Goal: Task Accomplishment & Management: Complete application form

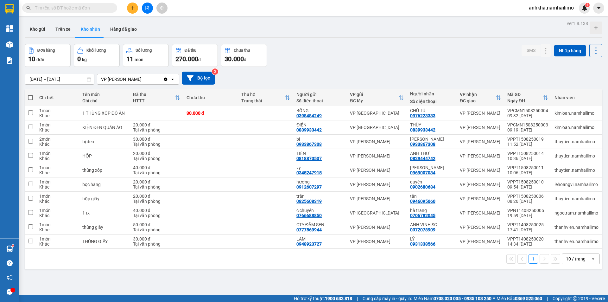
click at [133, 7] on icon "plus" at bounding box center [133, 8] width 4 height 4
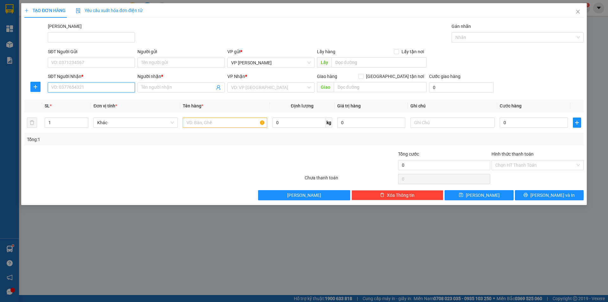
click at [58, 89] on input "SĐT Người Nhận *" at bounding box center [91, 87] width 87 height 10
click at [60, 100] on div "0393063557 - Phúc" at bounding box center [92, 100] width 80 height 7
type input "0393063557"
type input "Phúc"
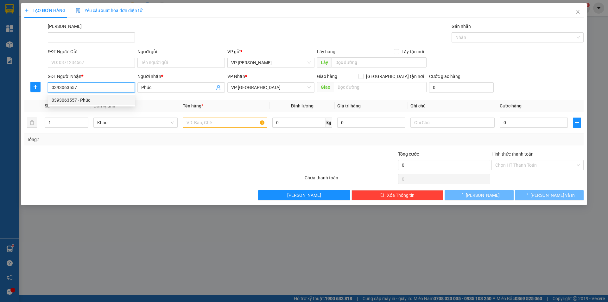
type input "70.000"
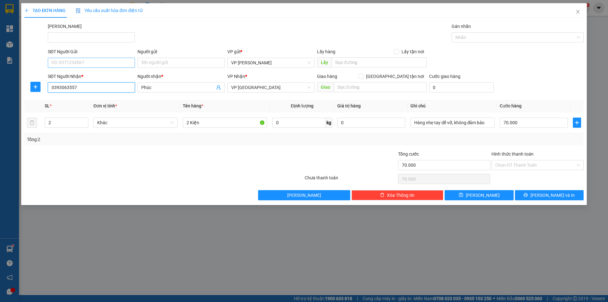
type input "0393063557"
click at [78, 62] on input "SĐT Người Gửi" at bounding box center [91, 63] width 87 height 10
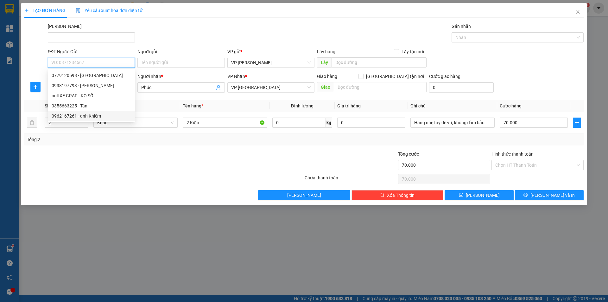
click at [78, 115] on div "0962167261 - anh Khiêm" at bounding box center [92, 115] width 80 height 7
type input "0962167261"
type input "anh [PERSON_NAME]"
type input "30.000"
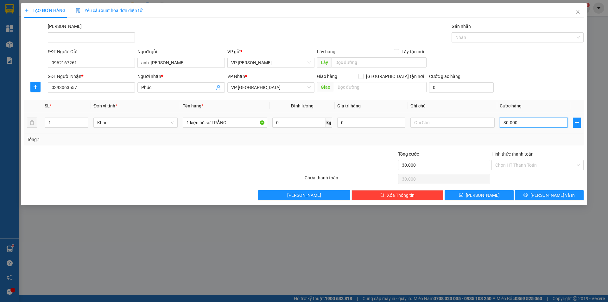
click at [511, 124] on input "30.000" at bounding box center [534, 123] width 68 height 10
click at [446, 147] on div "Transit Pickup Surcharge Ids Transit Deliver Surcharge Ids Transit Deliver Surc…" at bounding box center [304, 111] width 560 height 177
click at [514, 173] on div "Transit Pickup Surcharge Ids Transit Deliver Surcharge Ids Transit Deliver Surc…" at bounding box center [304, 111] width 560 height 177
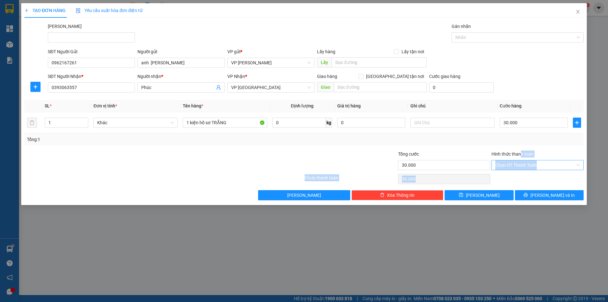
click at [515, 168] on input "Hình thức thanh toán" at bounding box center [536, 165] width 80 height 10
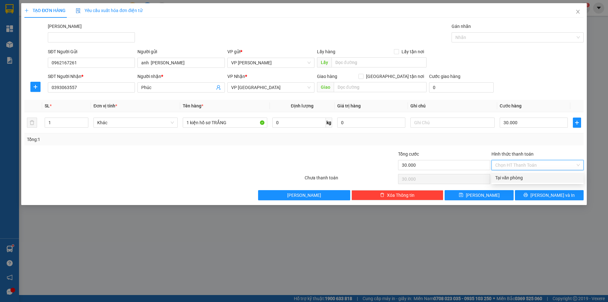
click at [532, 164] on input "Hình thức thanh toán" at bounding box center [536, 165] width 80 height 10
click at [523, 166] on input "Hình thức thanh toán" at bounding box center [536, 165] width 80 height 10
click at [519, 177] on div "Tại văn phòng" at bounding box center [538, 177] width 85 height 7
type input "0"
click at [546, 195] on span "[PERSON_NAME] và In" at bounding box center [553, 195] width 44 height 7
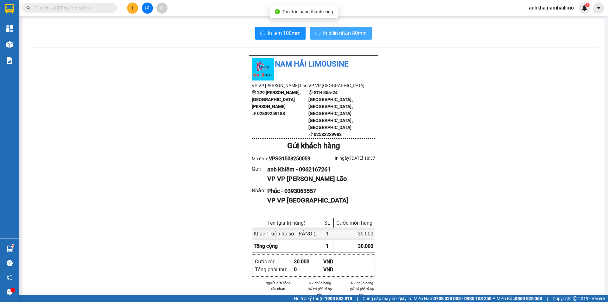
click at [319, 37] on button "In biên nhận 80mm" at bounding box center [341, 33] width 61 height 13
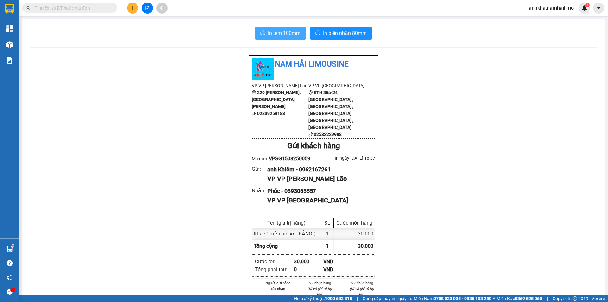
click at [287, 37] on span "In tem 100mm" at bounding box center [284, 33] width 33 height 8
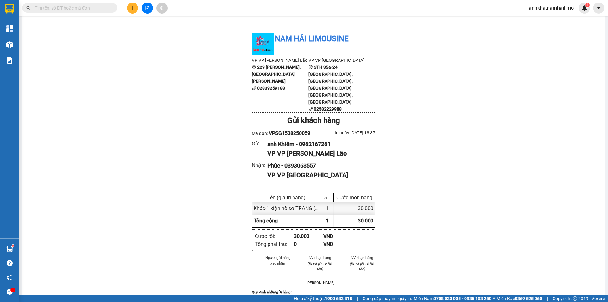
scroll to position [63, 0]
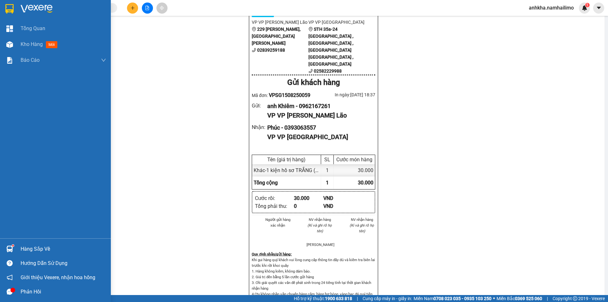
click at [8, 246] on img at bounding box center [9, 249] width 7 height 7
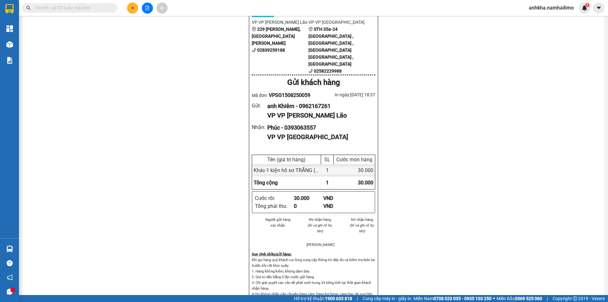
drag, startPoint x: 161, startPoint y: 126, endPoint x: 161, endPoint y: 47, distance: 79.2
click at [161, 125] on section "Kết quả tìm kiếm ( 311 ) Bộ lọc Mã ĐH Trạng thái Món hàng Tổng cước Chưa cước N…" at bounding box center [304, 151] width 608 height 302
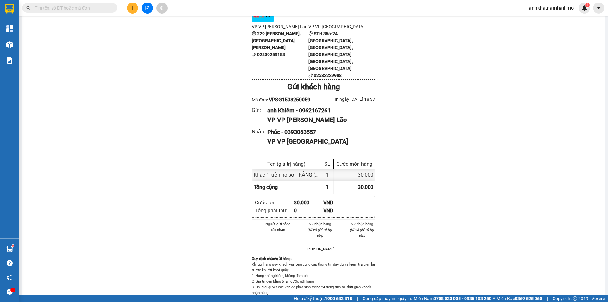
scroll to position [0, 0]
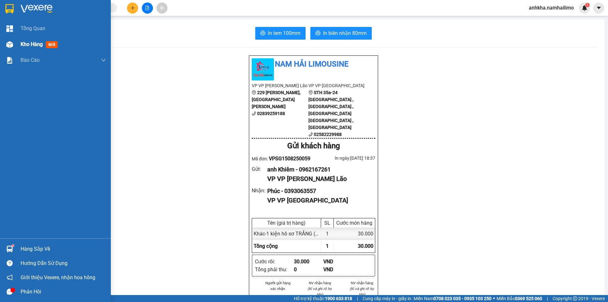
drag, startPoint x: 16, startPoint y: 45, endPoint x: 20, endPoint y: 45, distance: 4.1
click at [16, 45] on div "Kho hàng mới" at bounding box center [55, 44] width 111 height 16
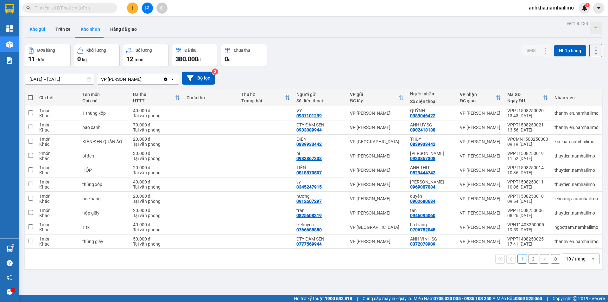
click at [46, 24] on button "Kho gửi" at bounding box center [38, 29] width 26 height 15
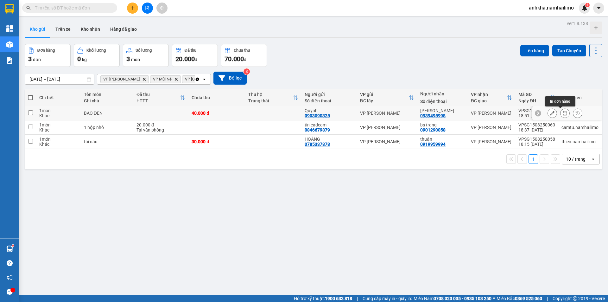
click at [561, 111] on button at bounding box center [565, 113] width 9 height 11
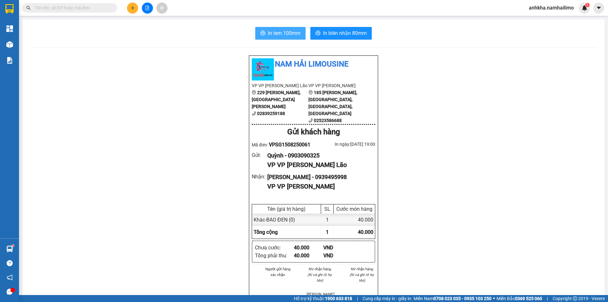
click at [283, 33] on span "In tem 100mm" at bounding box center [284, 33] width 33 height 8
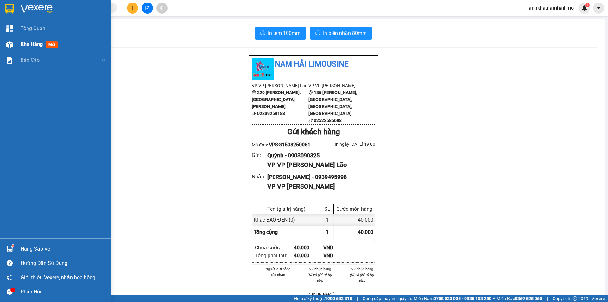
click at [6, 45] on div at bounding box center [9, 44] width 11 height 11
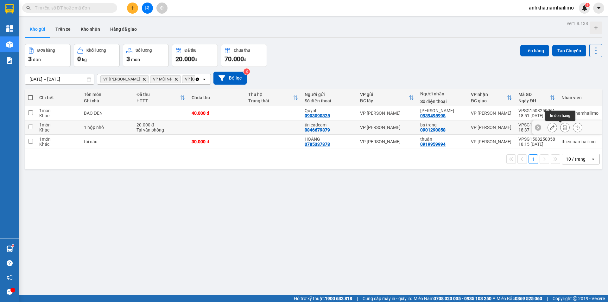
click at [563, 127] on icon at bounding box center [565, 127] width 4 height 4
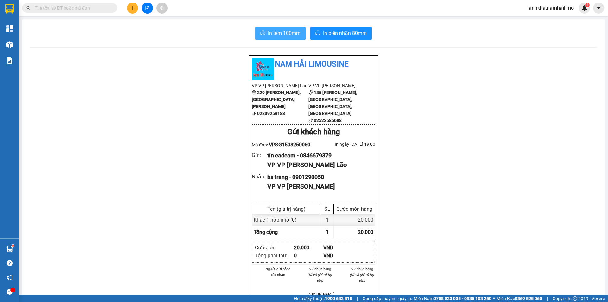
click at [274, 31] on span "In tem 100mm" at bounding box center [284, 33] width 33 height 8
click at [129, 10] on button at bounding box center [132, 8] width 11 height 11
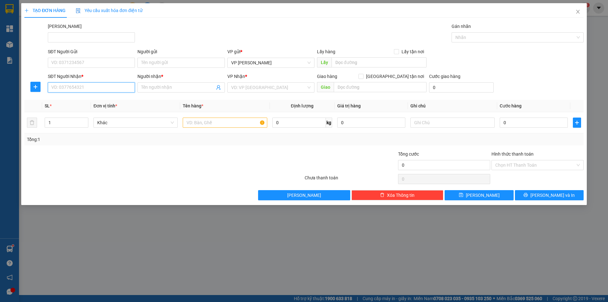
click at [76, 86] on input "SĐT Người Nhận *" at bounding box center [91, 87] width 87 height 10
click at [73, 99] on div "0935815404 - TƯỜNG" at bounding box center [92, 100] width 80 height 7
type input "0935815404"
type input "TƯỜNG"
checkbox input "true"
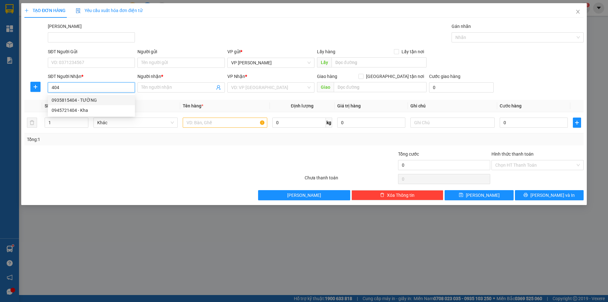
type input "125 [PERSON_NAME]"
type input "10.000"
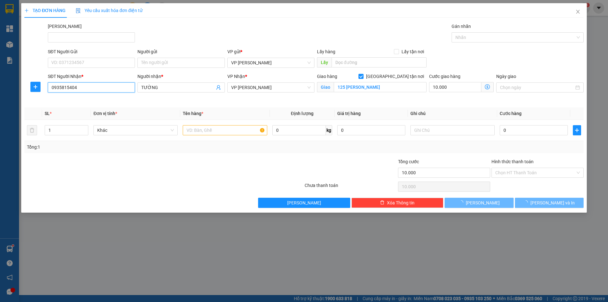
type input "0935815404"
click at [70, 69] on div "SĐT Người Gửi VD: 0371234567" at bounding box center [91, 59] width 87 height 22
type input "30.000"
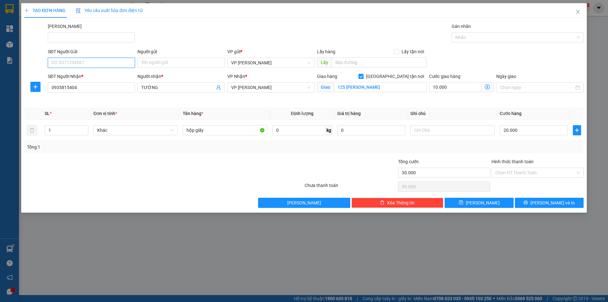
click at [75, 63] on input "SĐT Người Gửi" at bounding box center [91, 63] width 87 height 10
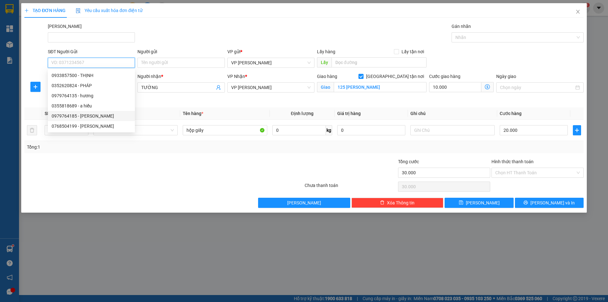
click at [74, 118] on div "0979764185 - [PERSON_NAME]" at bounding box center [92, 115] width 80 height 7
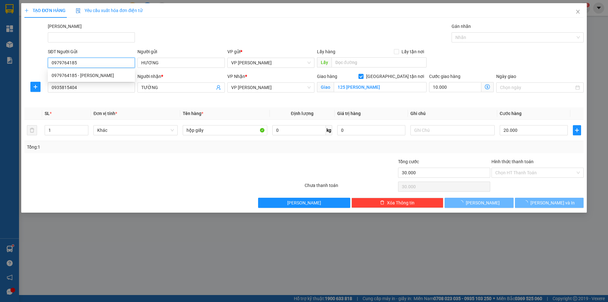
type input "0979764185"
type input "HƯƠNG"
type input "40.000"
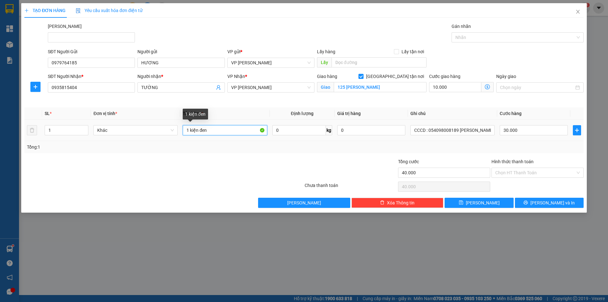
drag, startPoint x: 182, startPoint y: 135, endPoint x: 164, endPoint y: 135, distance: 17.7
click at [167, 135] on tr "1 Khác 1 kiện đen 0 kg 0 CCCD : 054098008189 [PERSON_NAME] 30.000" at bounding box center [304, 130] width 560 height 21
type input "TẬP GIẤY"
click at [468, 131] on input "CCCD : 054098008189 [PERSON_NAME]" at bounding box center [453, 130] width 84 height 10
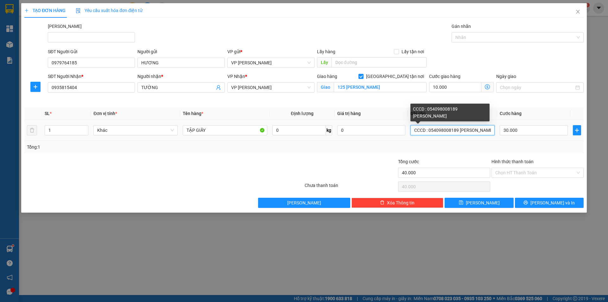
click at [468, 131] on input "CCCD : 054098008189 [PERSON_NAME]" at bounding box center [453, 130] width 84 height 10
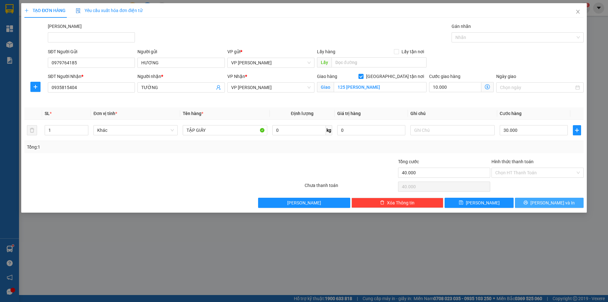
drag, startPoint x: 528, startPoint y: 196, endPoint x: 529, endPoint y: 200, distance: 3.8
click at [529, 200] on div "Transit Pickup Surcharge Ids Transit Deliver Surcharge Ids Transit Deliver Surc…" at bounding box center [304, 115] width 560 height 185
click at [529, 200] on button "[PERSON_NAME] và In" at bounding box center [549, 203] width 69 height 10
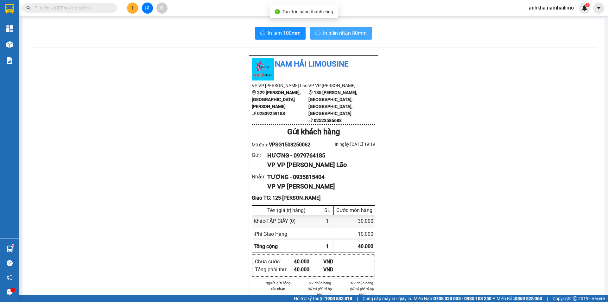
click at [324, 34] on span "In biên nhận 80mm" at bounding box center [345, 33] width 44 height 8
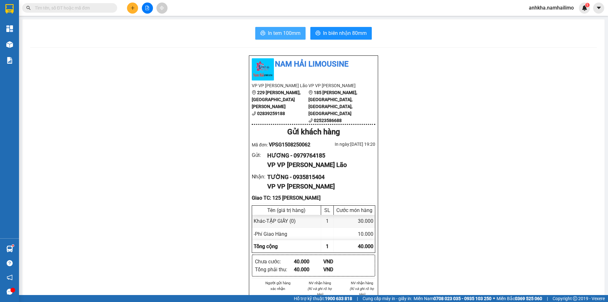
click at [287, 29] on span "In tem 100mm" at bounding box center [284, 33] width 33 height 8
click at [45, 10] on input "text" at bounding box center [72, 7] width 75 height 7
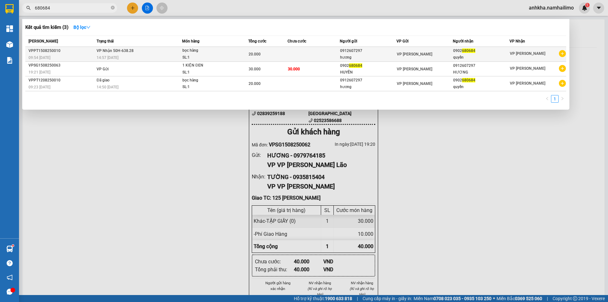
type input "680684"
click at [138, 52] on td "VP Nhận 50H-638.28 14:57 [DATE]" at bounding box center [138, 54] width 87 height 15
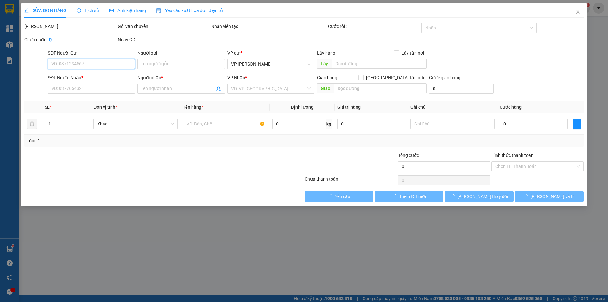
type input "0912607297"
type input "hương"
type input "0902680684"
type input "quyền"
type input "20.000"
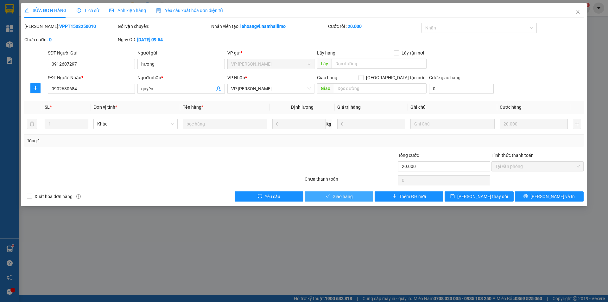
click at [363, 197] on button "Giao hàng" at bounding box center [339, 196] width 69 height 10
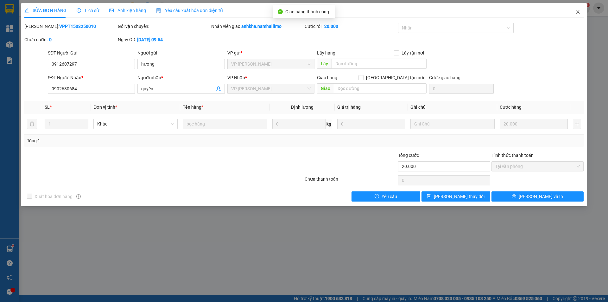
click at [577, 10] on icon "close" at bounding box center [578, 11] width 5 height 5
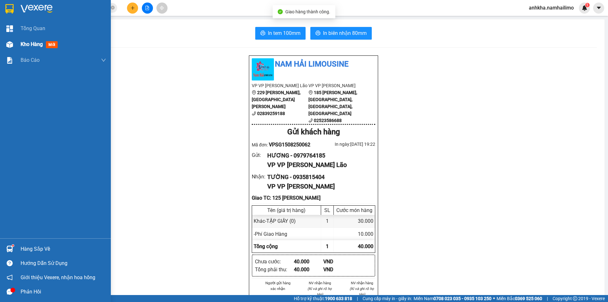
click at [9, 39] on div at bounding box center [9, 44] width 11 height 11
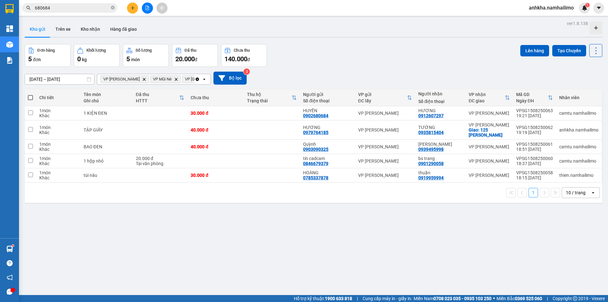
click at [42, 30] on button "Kho gửi" at bounding box center [38, 29] width 26 height 15
click at [50, 30] on button "Trên xe" at bounding box center [62, 29] width 25 height 15
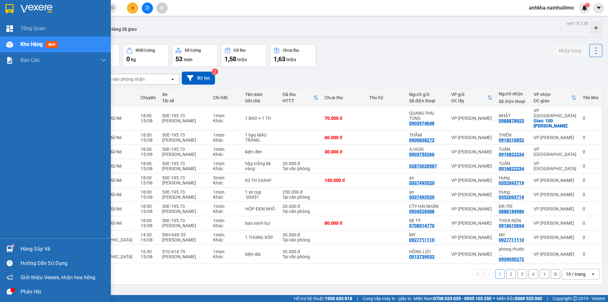
click at [13, 45] on div at bounding box center [9, 44] width 11 height 11
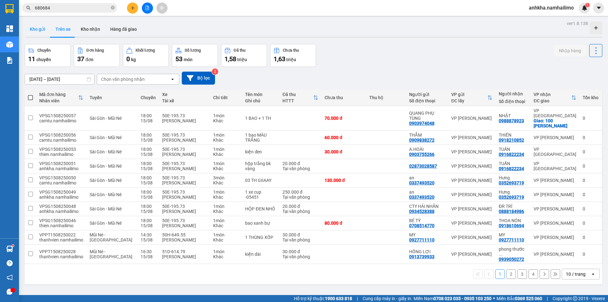
click at [35, 34] on button "Kho gửi" at bounding box center [38, 29] width 26 height 15
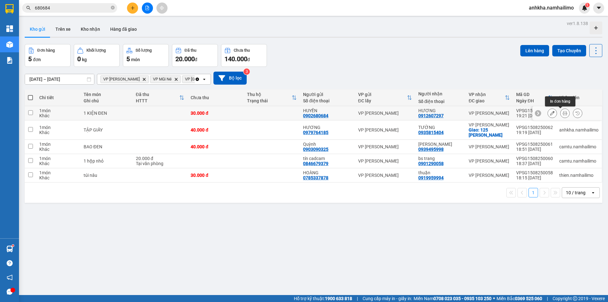
click at [563, 114] on icon at bounding box center [565, 113] width 4 height 4
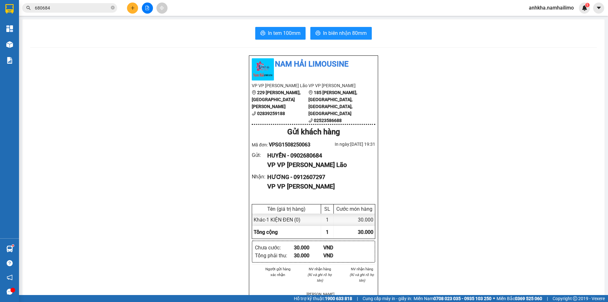
click at [269, 23] on div "In tem 100mm In biên nhận 80mm Nam Hải Limousine VP VP [PERSON_NAME] Lão [STREE…" at bounding box center [313, 294] width 582 height 551
click at [279, 33] on span "In tem 100mm" at bounding box center [284, 33] width 33 height 8
click at [19, 48] on main "In tem 100mm In biên nhận 80mm Nam Hải Limousine VP VP [PERSON_NAME] Lão [STREE…" at bounding box center [304, 147] width 608 height 295
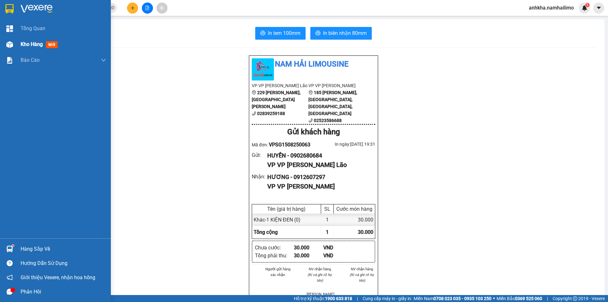
click at [13, 45] on img at bounding box center [9, 44] width 7 height 7
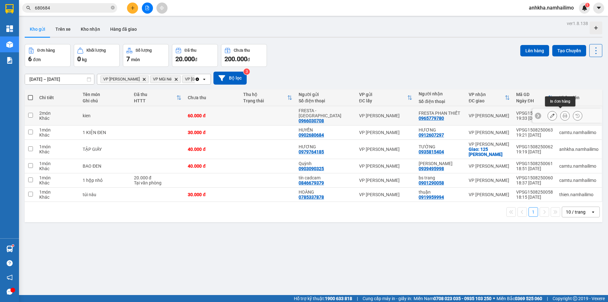
click at [563, 114] on icon at bounding box center [565, 115] width 4 height 4
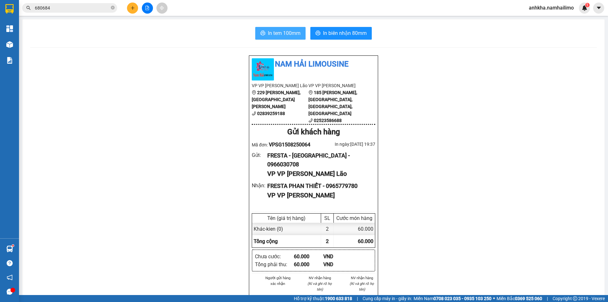
click at [284, 35] on span "In tem 100mm" at bounding box center [284, 33] width 33 height 8
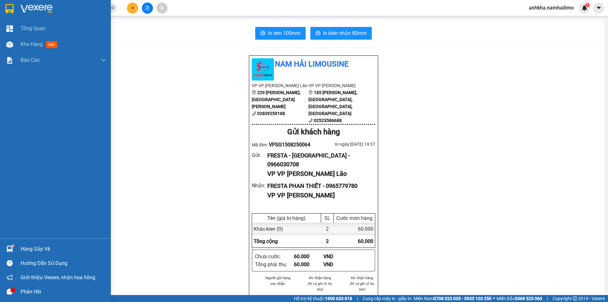
click at [7, 245] on div at bounding box center [9, 248] width 11 height 11
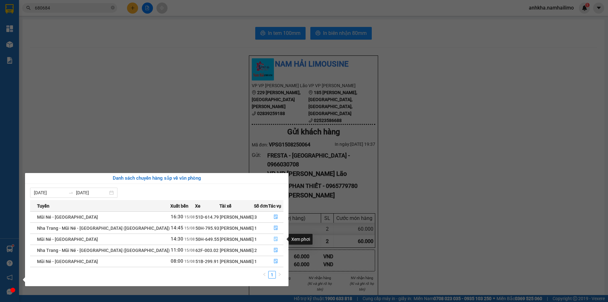
click at [274, 239] on icon "file-done" at bounding box center [276, 239] width 4 height 4
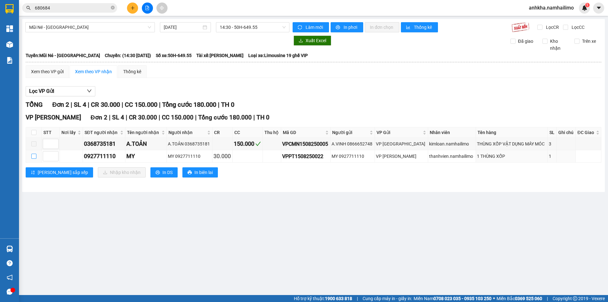
drag, startPoint x: 33, startPoint y: 157, endPoint x: 79, endPoint y: 168, distance: 47.1
click at [34, 157] on input "checkbox" at bounding box center [33, 156] width 5 height 5
checkbox input "true"
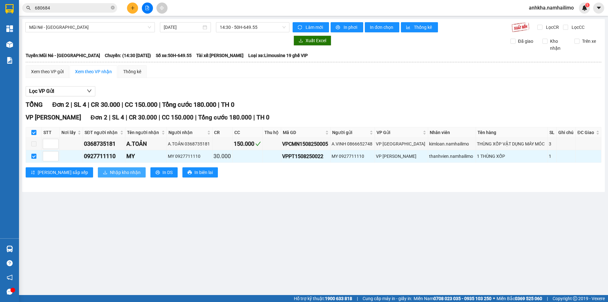
click at [98, 177] on button "Nhập kho nhận" at bounding box center [122, 172] width 48 height 10
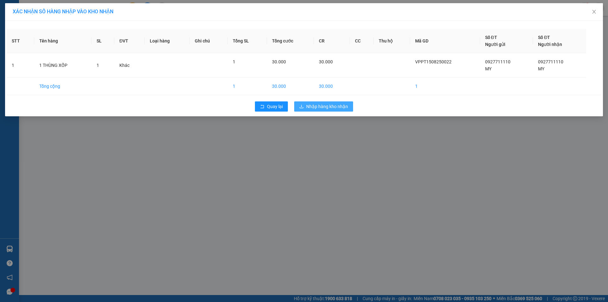
click at [331, 110] on span "Nhập hàng kho nhận" at bounding box center [327, 106] width 42 height 7
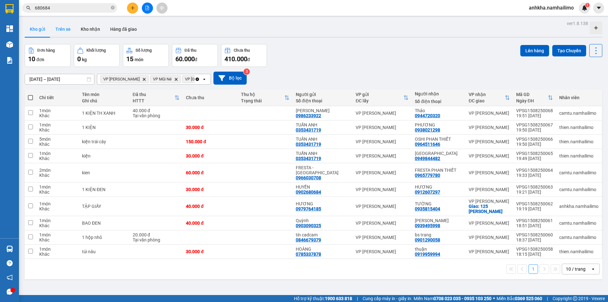
click at [73, 27] on button "Trên xe" at bounding box center [62, 29] width 25 height 15
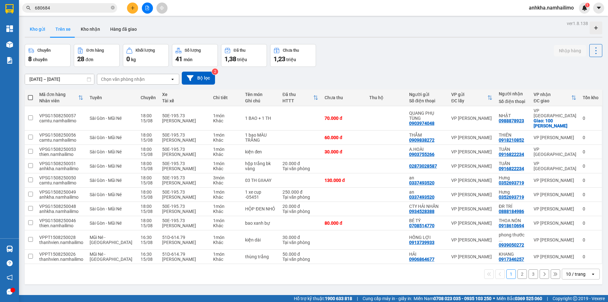
click at [44, 30] on button "Kho gửi" at bounding box center [38, 29] width 26 height 15
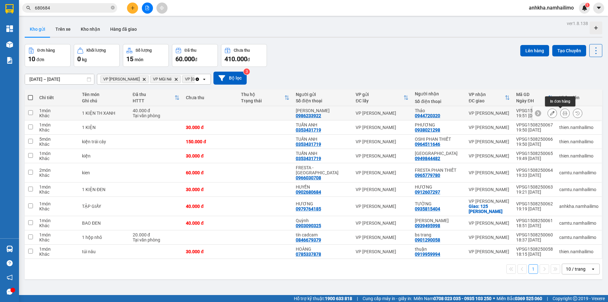
click at [563, 114] on icon at bounding box center [565, 113] width 4 height 4
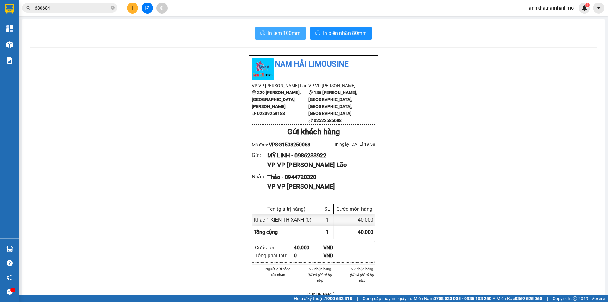
click at [272, 30] on span "In tem 100mm" at bounding box center [284, 33] width 33 height 8
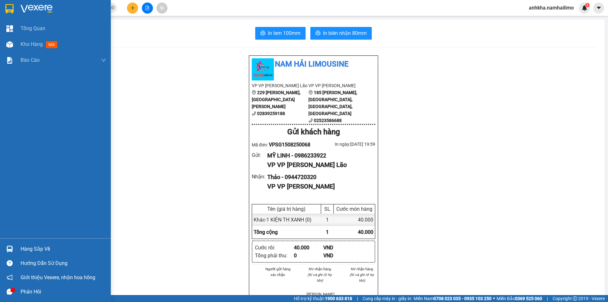
click at [35, 247] on div "Hàng sắp về" at bounding box center [64, 249] width 86 height 10
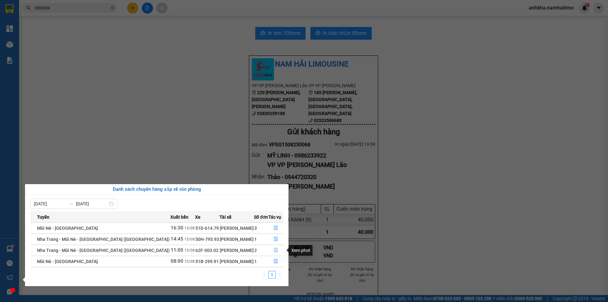
click at [274, 248] on icon "file-done" at bounding box center [276, 250] width 4 height 4
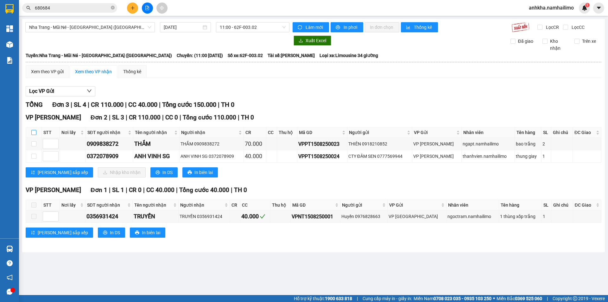
click at [33, 133] on input "checkbox" at bounding box center [33, 132] width 5 height 5
checkbox input "true"
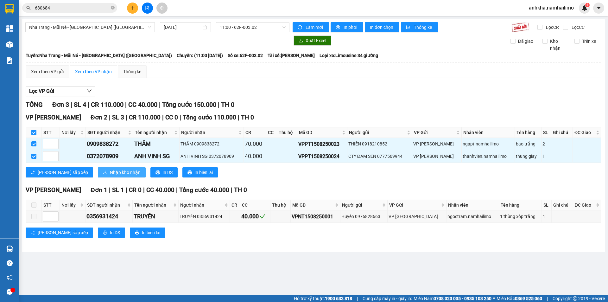
click at [110, 175] on span "Nhập kho nhận" at bounding box center [125, 172] width 31 height 7
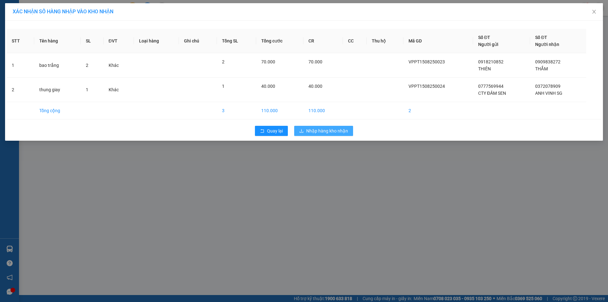
click at [337, 128] on span "Nhập hàng kho nhận" at bounding box center [327, 130] width 42 height 7
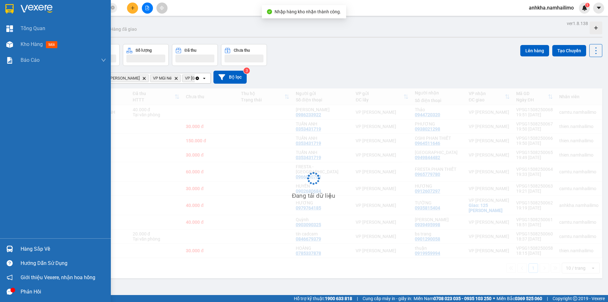
click at [14, 246] on div at bounding box center [9, 248] width 11 height 11
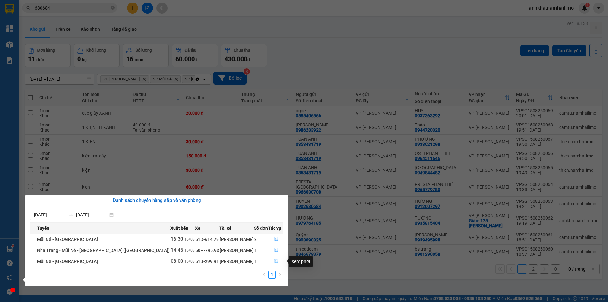
click at [272, 260] on button "button" at bounding box center [276, 261] width 15 height 10
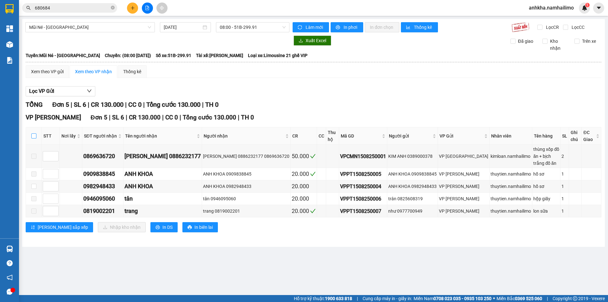
click at [35, 137] on input "checkbox" at bounding box center [33, 135] width 5 height 5
checkbox input "true"
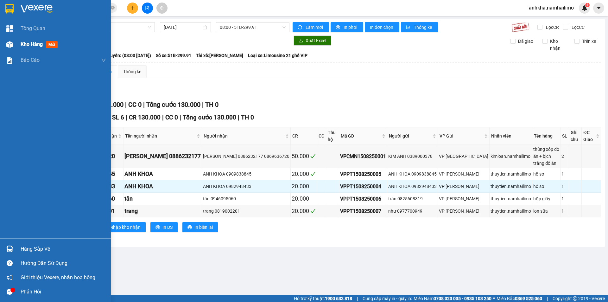
click at [16, 46] on div "Kho hàng mới" at bounding box center [55, 44] width 111 height 16
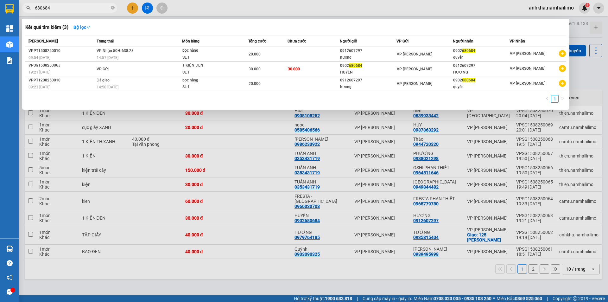
click at [101, 8] on input "680684" at bounding box center [72, 7] width 75 height 7
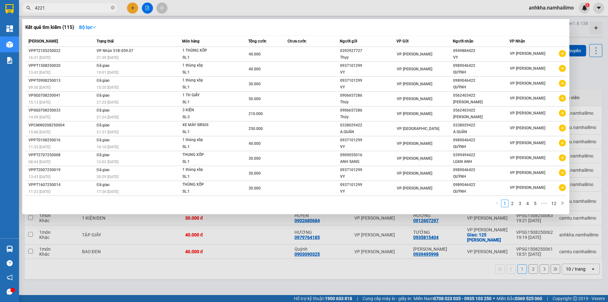
click at [35, 8] on span "4221" at bounding box center [69, 8] width 95 height 10
click at [36, 8] on input "4221" at bounding box center [72, 7] width 75 height 7
click at [35, 6] on input "4221" at bounding box center [72, 7] width 75 height 7
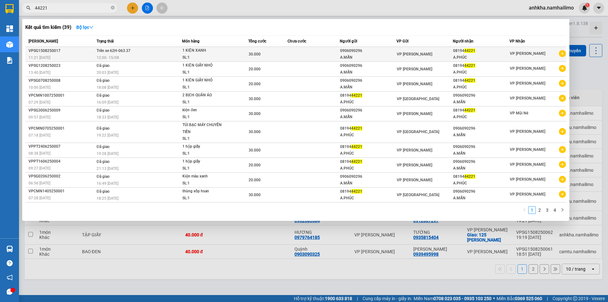
type input "44221"
click at [293, 55] on td at bounding box center [314, 54] width 52 height 15
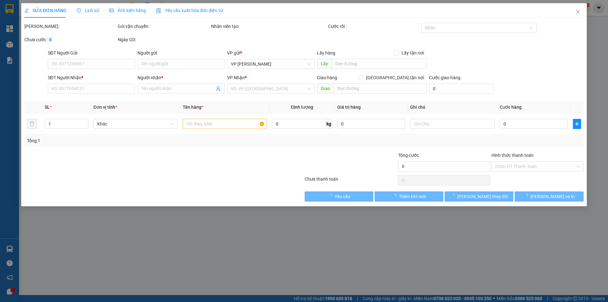
type input "0906090296"
type input "A.MẪN"
type input "0819444221"
type input "A.PHÚC"
type input "30.000"
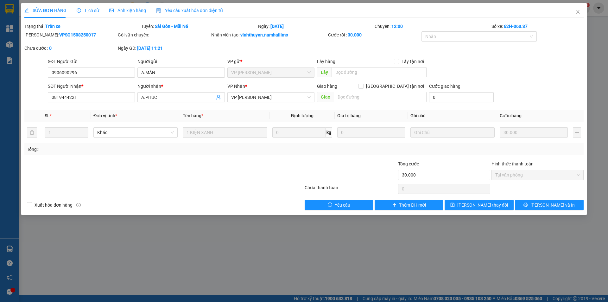
drag, startPoint x: 84, startPoint y: 20, endPoint x: 88, endPoint y: 15, distance: 6.3
click at [88, 15] on div "SỬA ĐƠN HÀNG Lịch sử Ảnh kiện hàng Yêu cầu xuất hóa đơn điện tử Total Paid Fee …" at bounding box center [304, 106] width 560 height 207
click at [89, 15] on div "Lịch sử" at bounding box center [88, 10] width 22 height 15
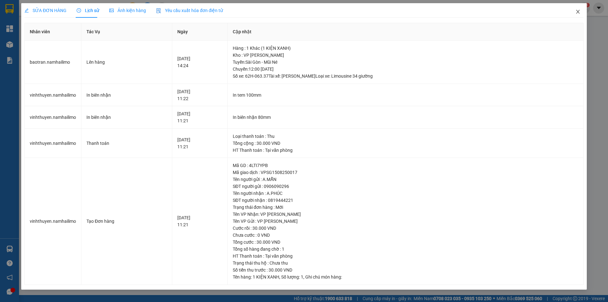
drag, startPoint x: 575, startPoint y: 8, endPoint x: 572, endPoint y: 10, distance: 4.3
click at [577, 9] on span "Close" at bounding box center [578, 12] width 18 height 18
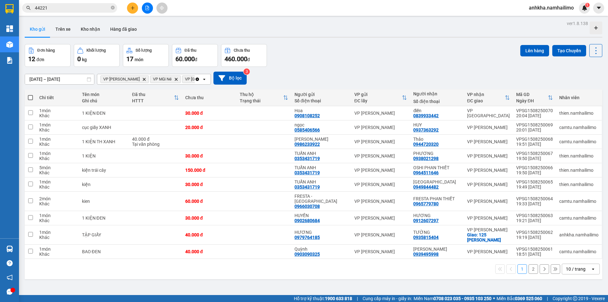
click at [529, 264] on button "2" at bounding box center [534, 269] width 10 height 10
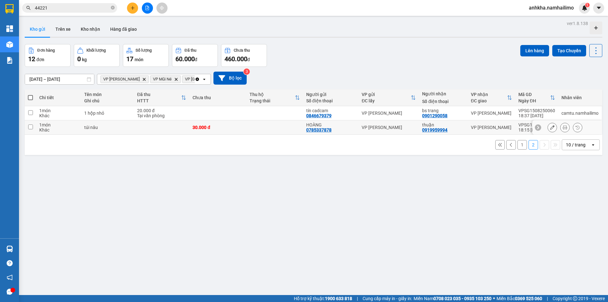
click at [147, 132] on td at bounding box center [161, 127] width 55 height 14
checkbox input "true"
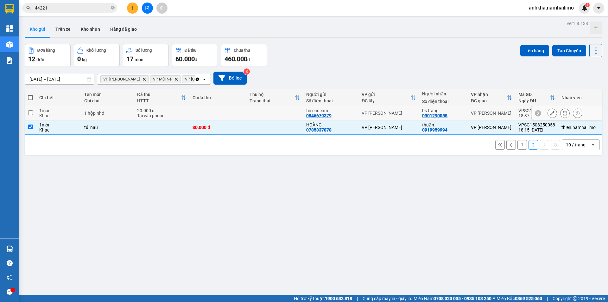
drag, startPoint x: 155, startPoint y: 114, endPoint x: 158, endPoint y: 114, distance: 3.2
click at [156, 114] on div "Tại văn phòng" at bounding box center [161, 115] width 49 height 5
checkbox input "true"
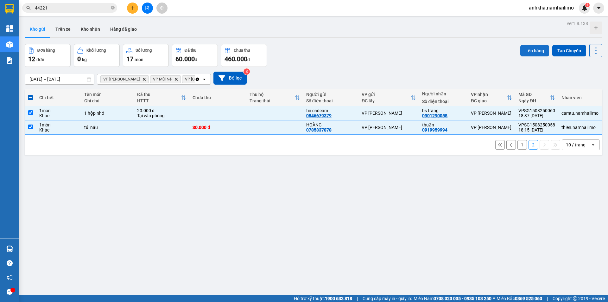
click at [530, 51] on button "Lên hàng" at bounding box center [535, 50] width 29 height 11
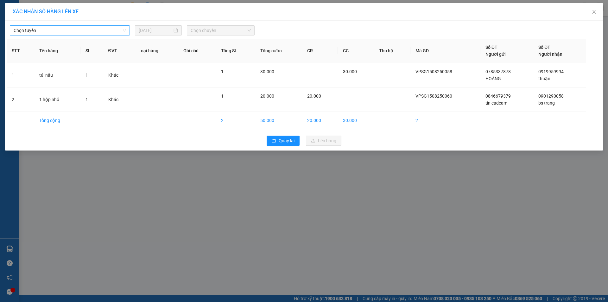
drag, startPoint x: 102, startPoint y: 29, endPoint x: 101, endPoint y: 32, distance: 3.2
click at [102, 29] on span "Chọn tuyến" at bounding box center [70, 31] width 112 height 10
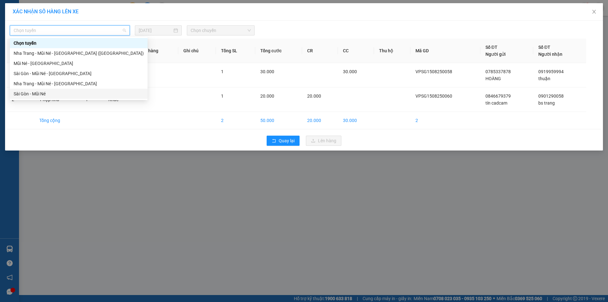
click at [48, 93] on div "Sài Gòn - Mũi Né" at bounding box center [79, 93] width 130 height 7
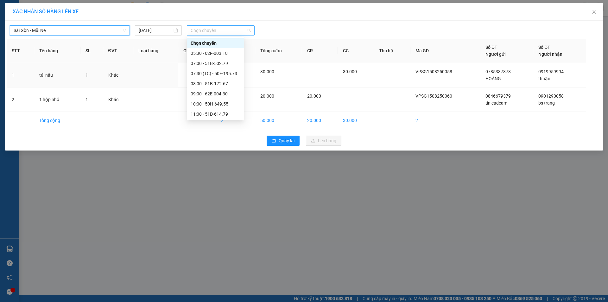
drag, startPoint x: 226, startPoint y: 32, endPoint x: 221, endPoint y: 34, distance: 5.7
click at [226, 32] on span "Chọn chuyến" at bounding box center [221, 31] width 60 height 10
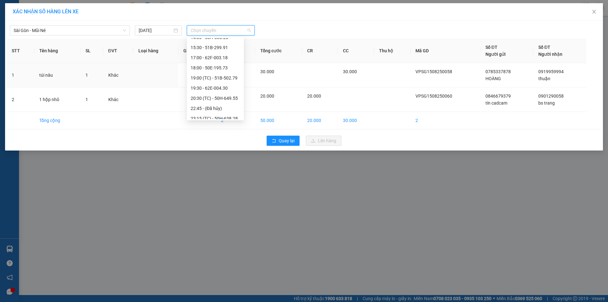
scroll to position [101, 0]
click at [217, 83] on div "19:30 - 62E-004.30" at bounding box center [215, 83] width 49 height 7
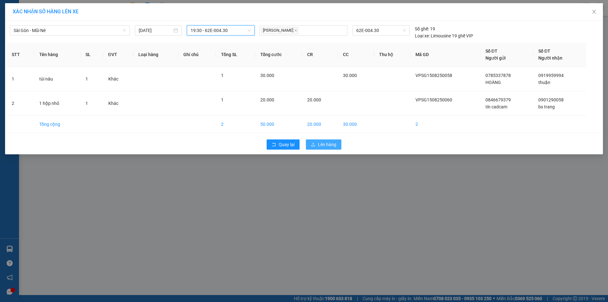
click at [335, 145] on span "Lên hàng" at bounding box center [327, 144] width 18 height 7
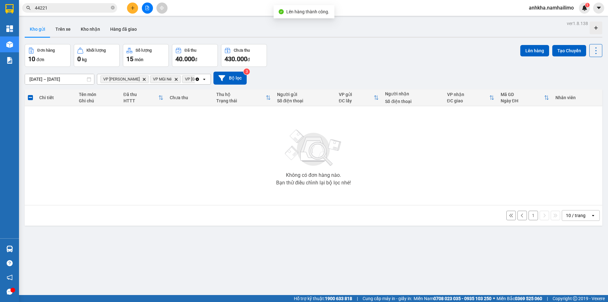
click at [529, 213] on button "1" at bounding box center [534, 216] width 10 height 10
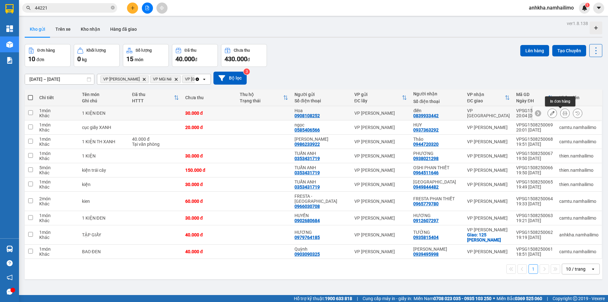
click at [563, 112] on icon at bounding box center [565, 113] width 4 height 4
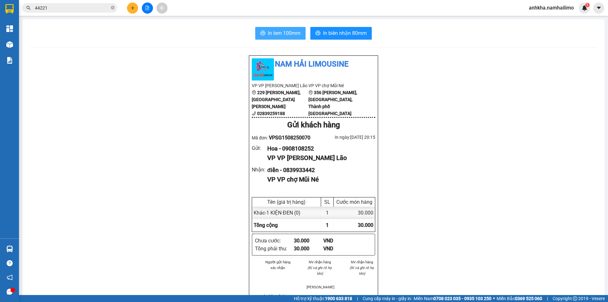
click at [274, 35] on span "In tem 100mm" at bounding box center [284, 33] width 33 height 8
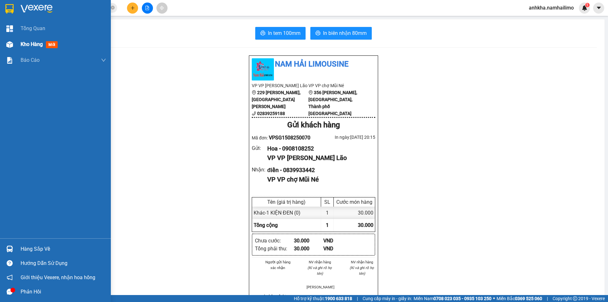
click at [41, 45] on span "Kho hàng" at bounding box center [32, 44] width 22 height 6
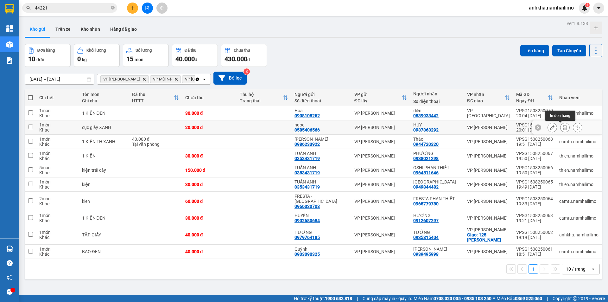
click at [563, 126] on icon at bounding box center [565, 127] width 4 height 4
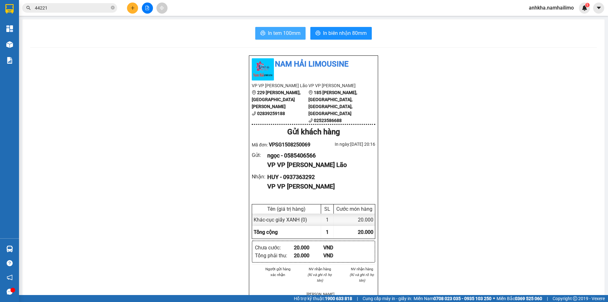
click at [283, 36] on span "In tem 100mm" at bounding box center [284, 33] width 33 height 8
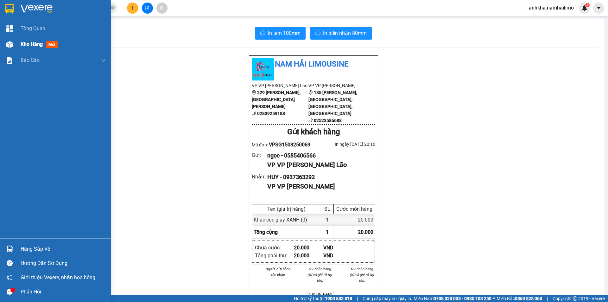
click at [20, 43] on div "Kho hàng mới" at bounding box center [55, 44] width 111 height 16
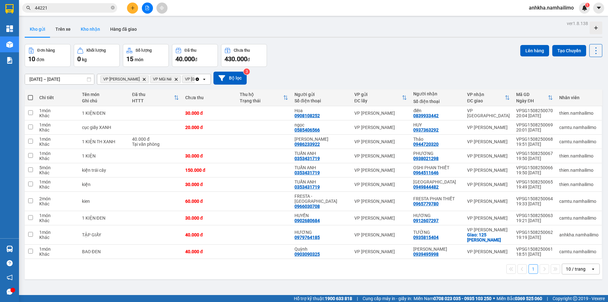
click at [85, 30] on button "Kho nhận" at bounding box center [90, 29] width 29 height 15
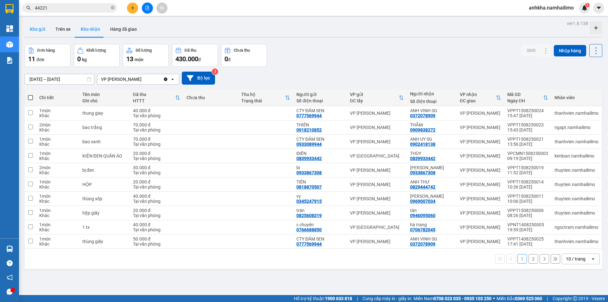
click at [42, 32] on button "Kho gửi" at bounding box center [38, 29] width 26 height 15
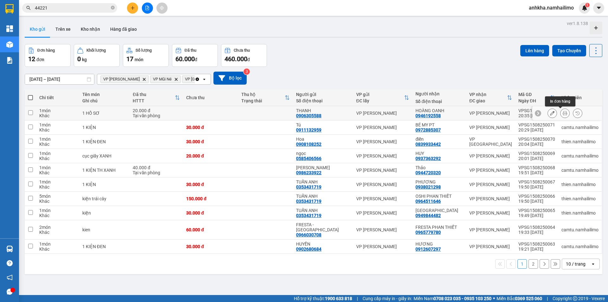
click at [561, 116] on button at bounding box center [565, 113] width 9 height 11
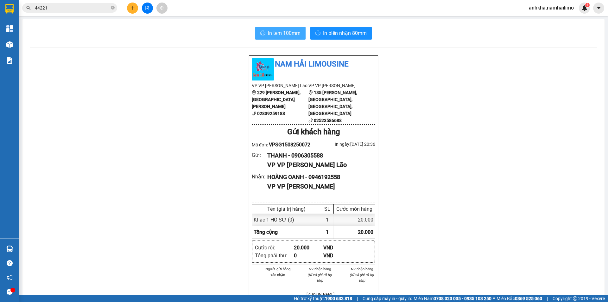
click at [291, 33] on span "In tem 100mm" at bounding box center [284, 33] width 33 height 8
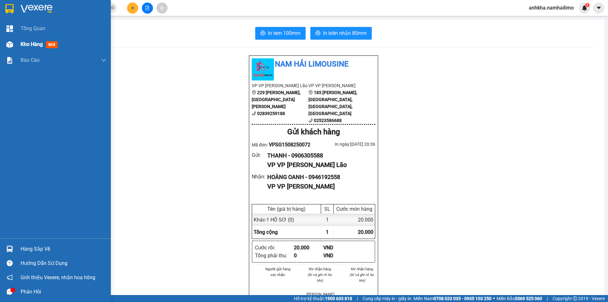
click at [13, 50] on div at bounding box center [9, 44] width 11 height 11
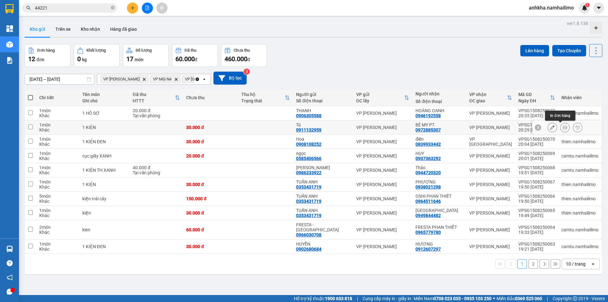
click at [563, 130] on icon at bounding box center [565, 127] width 4 height 4
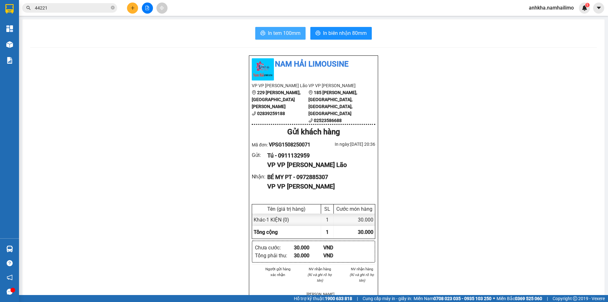
click at [277, 35] on span "In tem 100mm" at bounding box center [284, 33] width 33 height 8
